Goal: Information Seeking & Learning: Check status

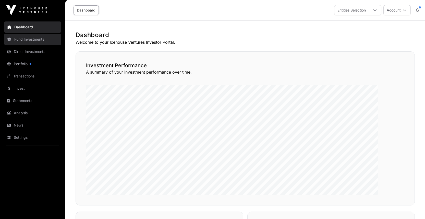
click at [45, 45] on link "Fund Investments" at bounding box center [32, 39] width 57 height 11
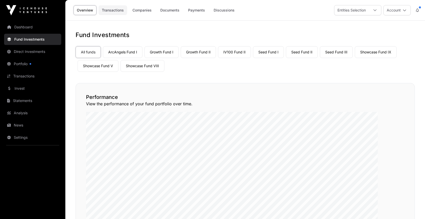
click at [127, 13] on link "Transactions" at bounding box center [113, 10] width 29 height 10
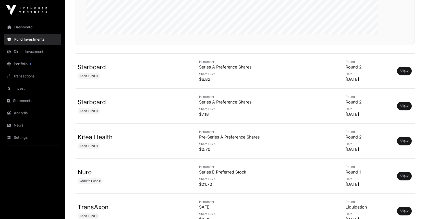
scroll to position [184, 0]
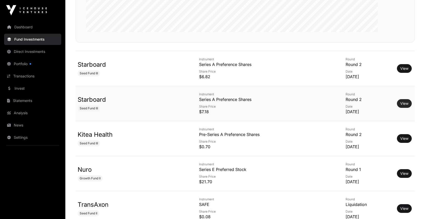
click at [402, 106] on link "View" at bounding box center [404, 103] width 8 height 5
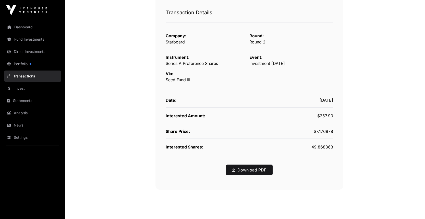
scroll to position [78, 0]
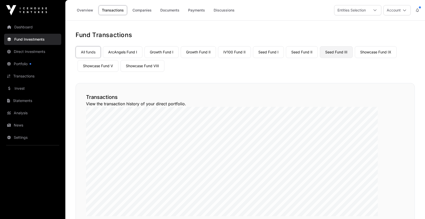
click at [320, 58] on link "Seed Fund III" at bounding box center [336, 52] width 33 height 12
click at [97, 13] on link "Overview" at bounding box center [85, 10] width 23 height 10
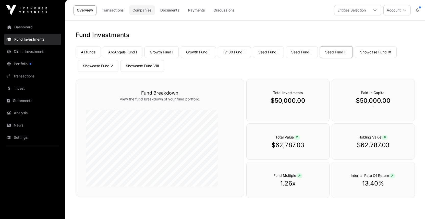
click at [155, 13] on link "Companies" at bounding box center [142, 10] width 26 height 10
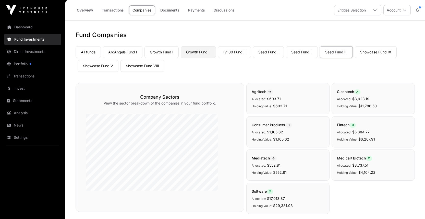
click at [216, 58] on link "Growth Fund II" at bounding box center [198, 52] width 35 height 12
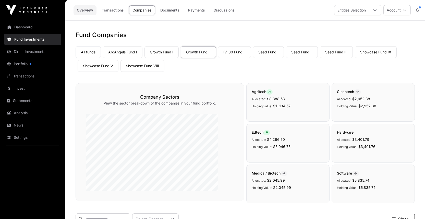
click at [97, 13] on link "Overview" at bounding box center [85, 10] width 23 height 10
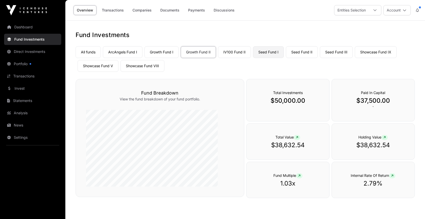
click at [284, 58] on link "Seed Fund I" at bounding box center [268, 52] width 31 height 12
click at [318, 58] on link "Seed Fund II" at bounding box center [302, 52] width 32 height 12
click at [118, 72] on link "Showcase Fund V" at bounding box center [98, 66] width 41 height 12
click at [164, 72] on link "Showcase Fund VIII" at bounding box center [143, 66] width 44 height 12
click at [355, 58] on link "Showcase Fund IX" at bounding box center [376, 52] width 42 height 12
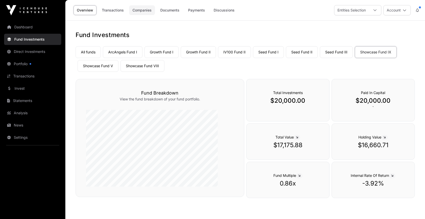
click at [155, 13] on link "Companies" at bounding box center [142, 10] width 26 height 10
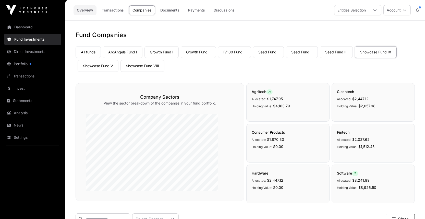
click at [97, 11] on link "Overview" at bounding box center [85, 10] width 23 height 10
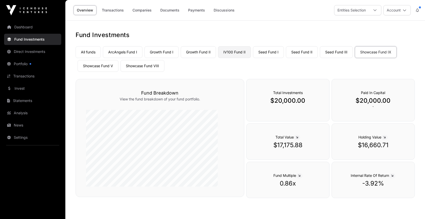
click at [251, 58] on link "IV100 Fund II" at bounding box center [234, 52] width 33 height 12
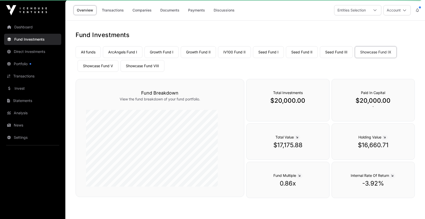
scroll to position [22, 0]
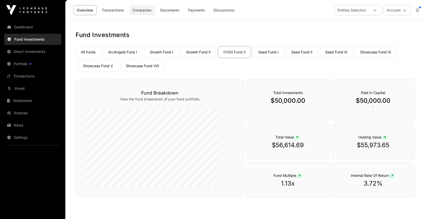
click at [155, 13] on link "Companies" at bounding box center [142, 10] width 26 height 10
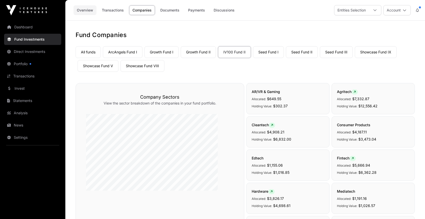
click at [97, 13] on link "Overview" at bounding box center [85, 10] width 23 height 10
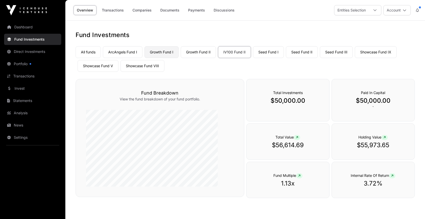
click at [179, 58] on link "Growth Fund I" at bounding box center [162, 52] width 34 height 12
click at [216, 58] on link "Growth Fund II" at bounding box center [198, 52] width 35 height 12
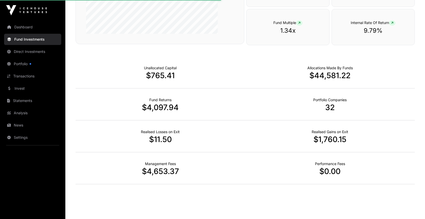
scroll to position [261, 0]
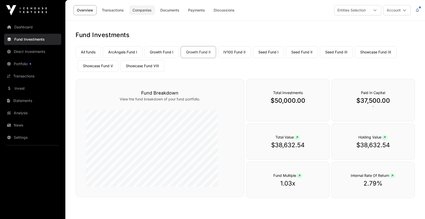
click at [155, 13] on link "Companies" at bounding box center [142, 10] width 26 height 10
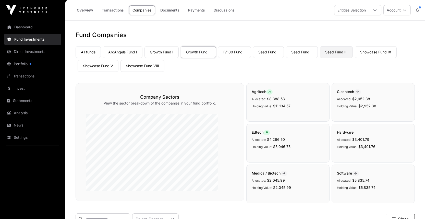
click at [320, 58] on link "Seed Fund III" at bounding box center [336, 52] width 33 height 12
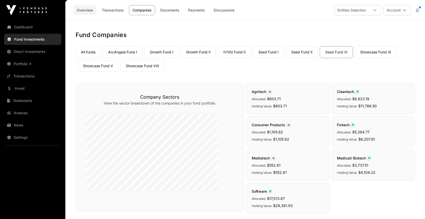
click at [97, 13] on link "Overview" at bounding box center [85, 10] width 23 height 10
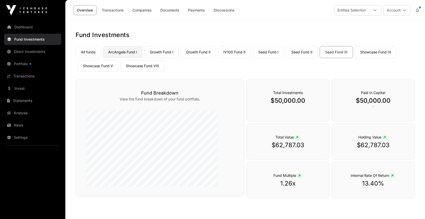
click at [142, 58] on link "ArcAngels Fund I" at bounding box center [123, 52] width 40 height 12
click at [101, 58] on link "All funds" at bounding box center [88, 52] width 25 height 12
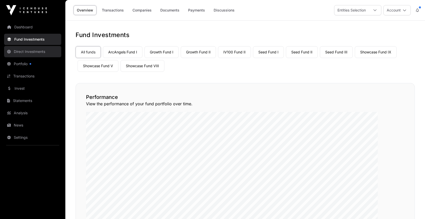
click at [34, 57] on link "Direct Investments" at bounding box center [32, 51] width 57 height 11
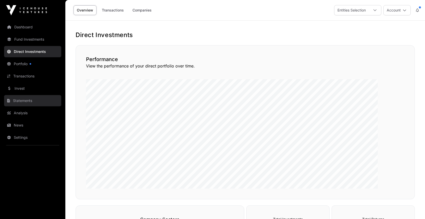
click at [23, 106] on link "Statements" at bounding box center [32, 100] width 57 height 11
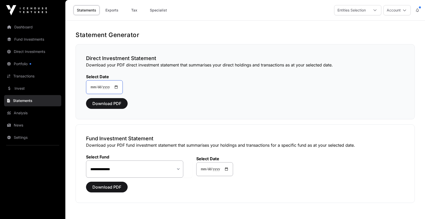
click at [123, 94] on input "**********" at bounding box center [104, 87] width 37 height 14
type input "**********"
click at [121, 106] on span "Download PDF" at bounding box center [106, 103] width 29 height 6
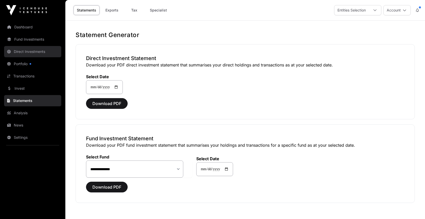
click at [38, 57] on link "Direct Investments" at bounding box center [32, 51] width 57 height 11
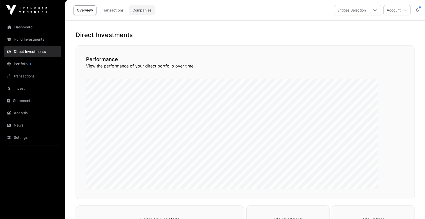
click at [155, 12] on link "Companies" at bounding box center [142, 10] width 26 height 10
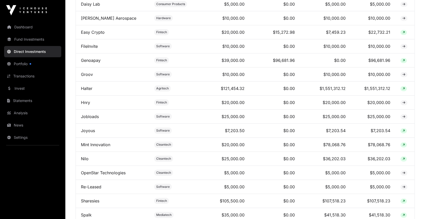
scroll to position [334, 0]
click at [39, 45] on link "Fund Investments" at bounding box center [32, 39] width 57 height 11
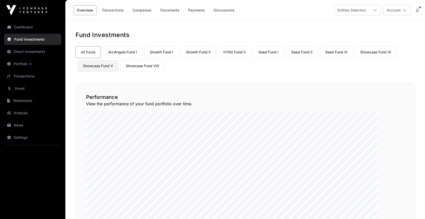
click at [118, 72] on link "Showcase Fund V" at bounding box center [98, 66] width 41 height 12
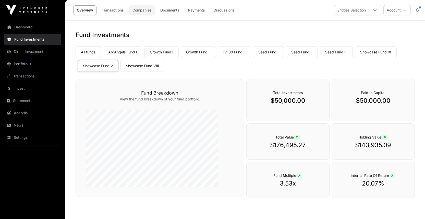
click at [155, 13] on link "Companies" at bounding box center [142, 10] width 26 height 10
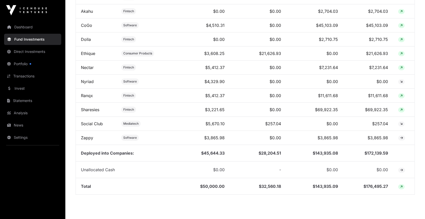
scroll to position [267, 0]
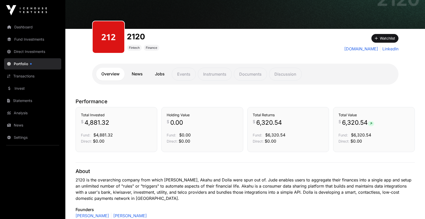
scroll to position [42, 0]
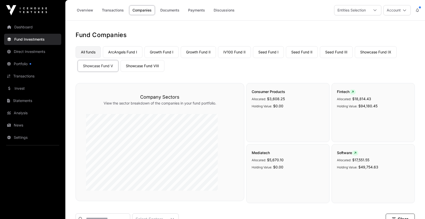
click at [101, 58] on link "All funds" at bounding box center [88, 52] width 25 height 12
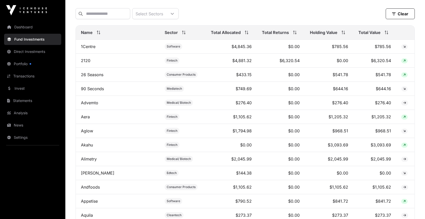
scroll to position [255, 0]
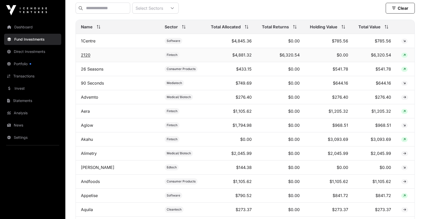
click at [90, 57] on link "2120" at bounding box center [85, 54] width 9 height 5
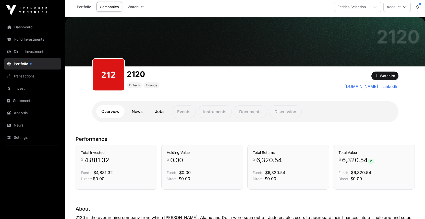
scroll to position [3, 0]
